Goal: Find specific page/section: Find specific page/section

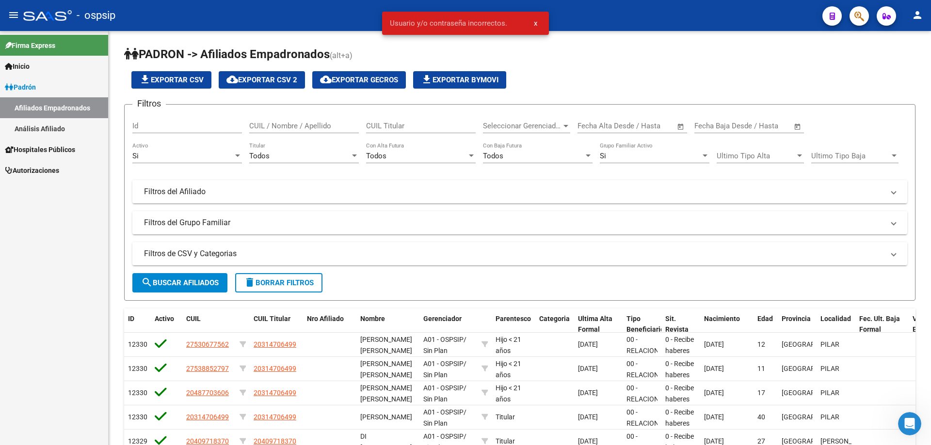
click at [858, 11] on icon "button" at bounding box center [859, 16] width 10 height 11
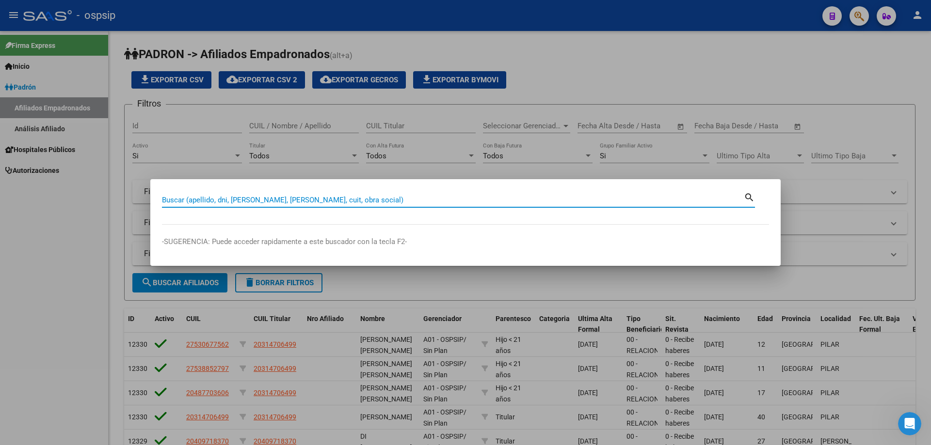
drag, startPoint x: 281, startPoint y: 200, endPoint x: 281, endPoint y: 193, distance: 6.8
click at [281, 200] on input "Buscar (apellido, dni, [PERSON_NAME], [PERSON_NAME], cuit, obra social)" at bounding box center [453, 200] width 582 height 9
paste input "28117675"
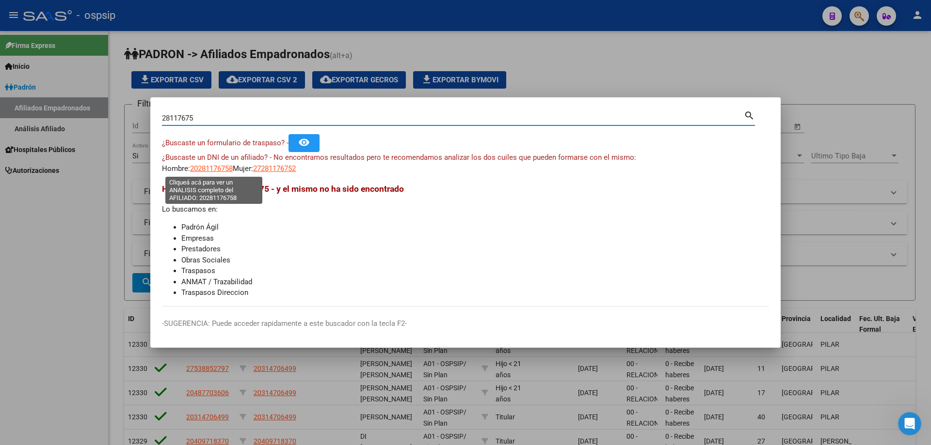
click at [206, 167] on span "20281176758" at bounding box center [211, 168] width 43 height 9
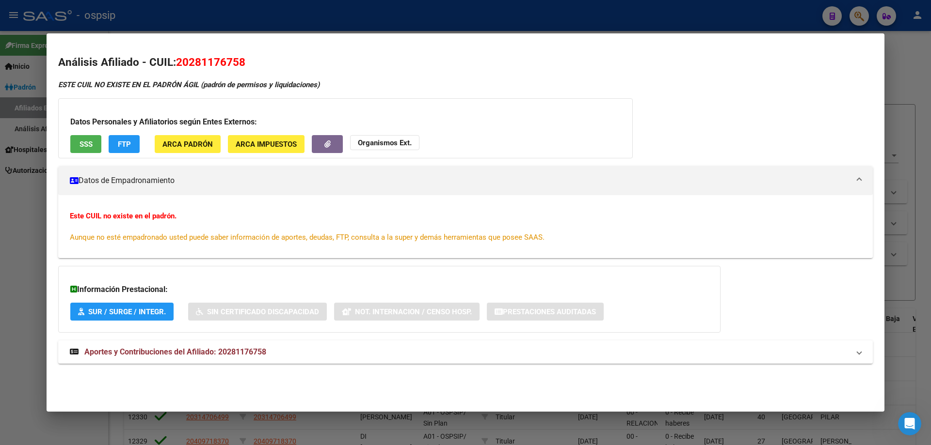
click at [262, 21] on div at bounding box center [465, 222] width 931 height 445
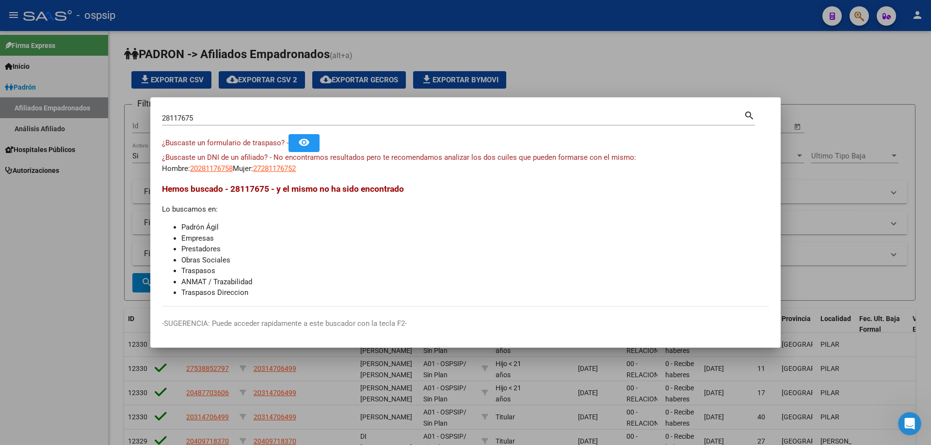
click at [169, 120] on input "28117675" at bounding box center [453, 118] width 582 height 9
type input "26117675"
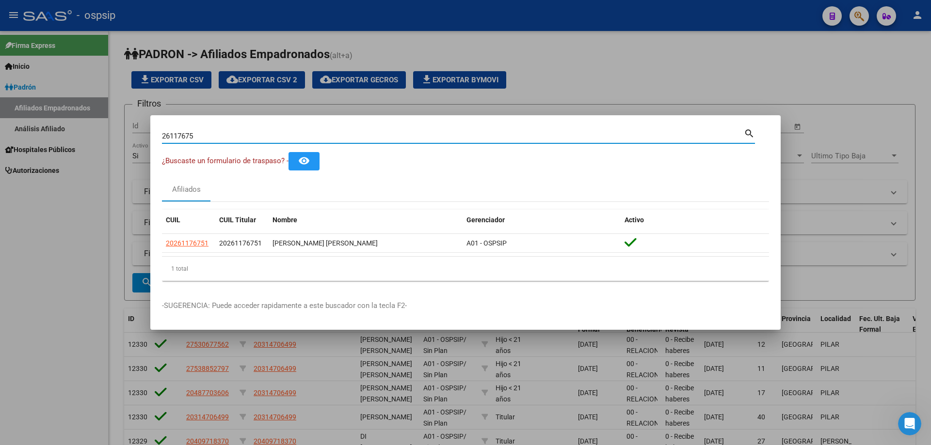
drag, startPoint x: 209, startPoint y: 136, endPoint x: 117, endPoint y: 134, distance: 92.1
click at [117, 134] on div "26117675 Buscar (apellido, dni, cuil, nro traspaso, cuit, obra social) search ¿…" at bounding box center [465, 222] width 931 height 445
drag, startPoint x: 202, startPoint y: 134, endPoint x: 110, endPoint y: 133, distance: 92.6
click at [110, 133] on div "26117675 Buscar (apellido, dni, cuil, nro traspaso, cuit, obra social) search ¿…" at bounding box center [465, 222] width 931 height 445
